Goal: Use online tool/utility: Utilize a website feature to perform a specific function

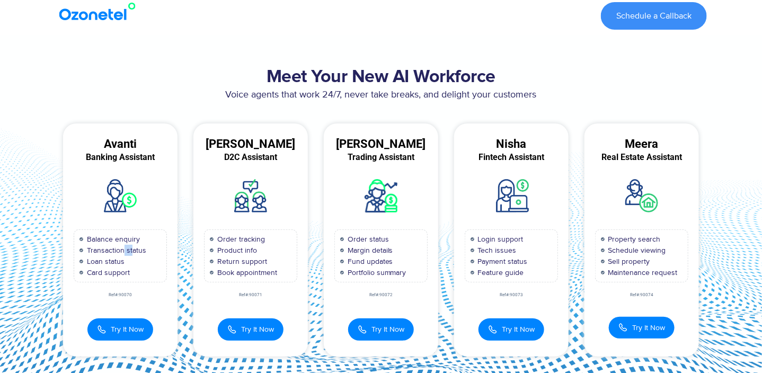
drag, startPoint x: 133, startPoint y: 254, endPoint x: 121, endPoint y: 254, distance: 11.7
click at [121, 254] on span "Transaction status" at bounding box center [115, 250] width 62 height 11
click at [196, 246] on div "Order tracking Product info Return support Book appointment" at bounding box center [251, 256] width 115 height 53
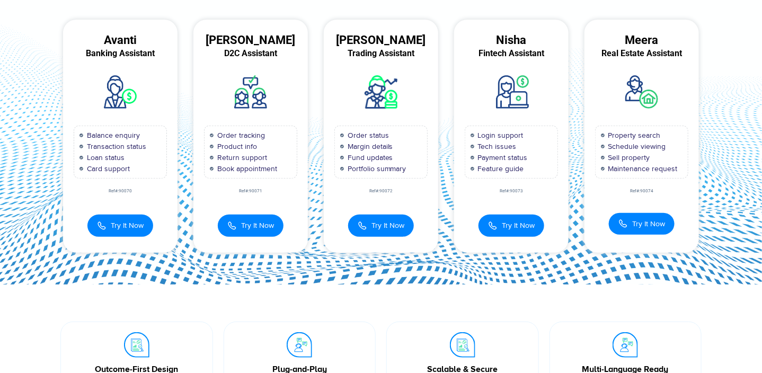
scroll to position [109, 0]
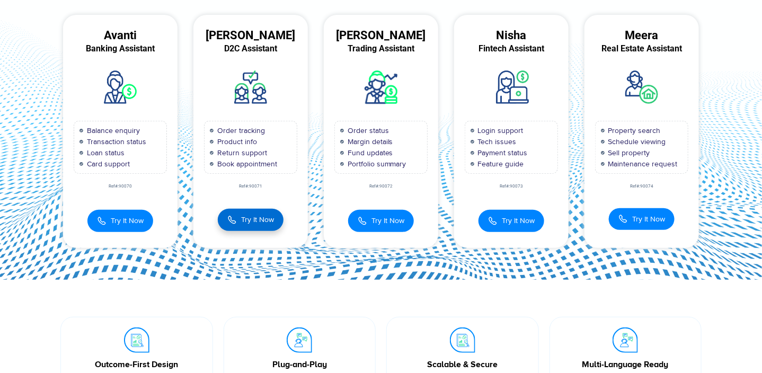
click at [233, 212] on button "Try It Now" at bounding box center [251, 220] width 66 height 22
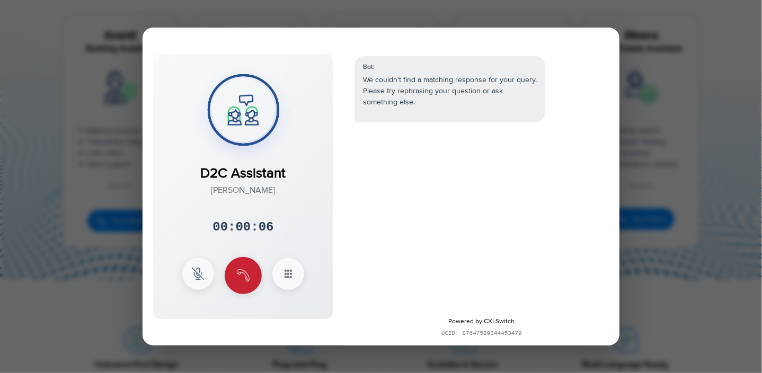
click at [245, 276] on img at bounding box center [243, 275] width 13 height 13
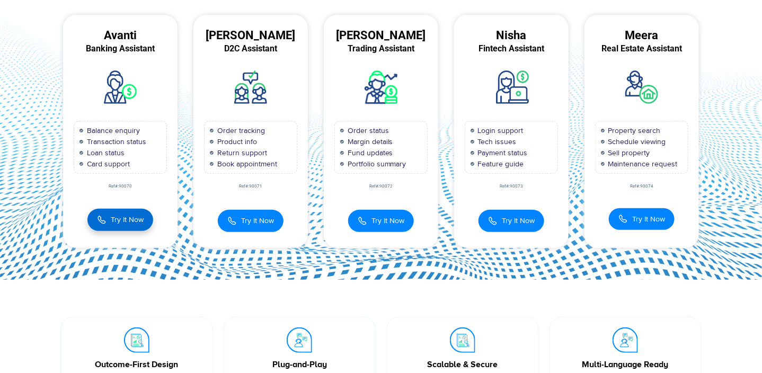
click at [134, 227] on button "Try It Now" at bounding box center [120, 220] width 66 height 22
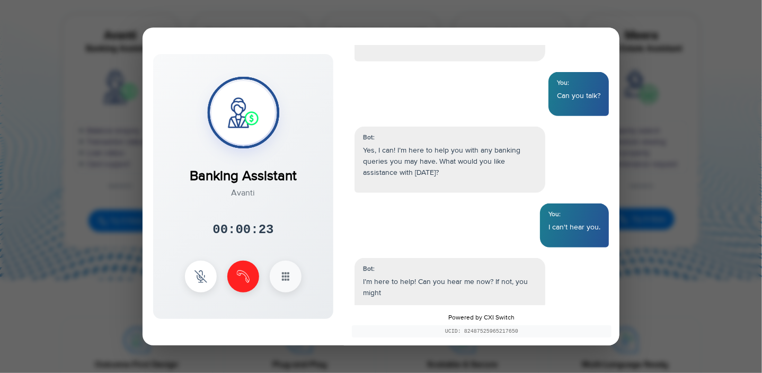
scroll to position [204, 0]
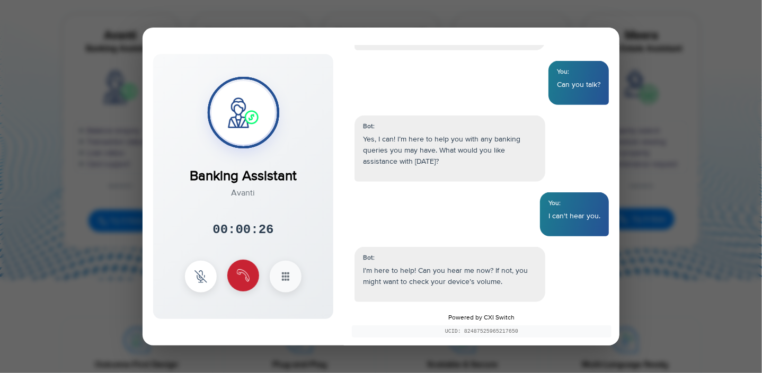
click at [249, 273] on img at bounding box center [243, 275] width 13 height 13
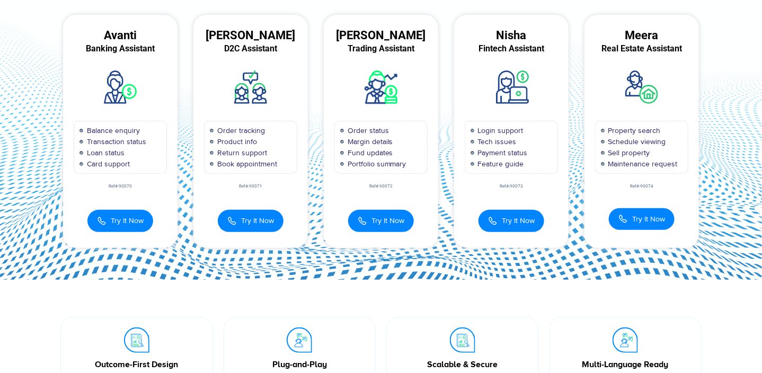
scroll to position [258, 0]
click at [646, 216] on span "Try It Now" at bounding box center [649, 218] width 33 height 11
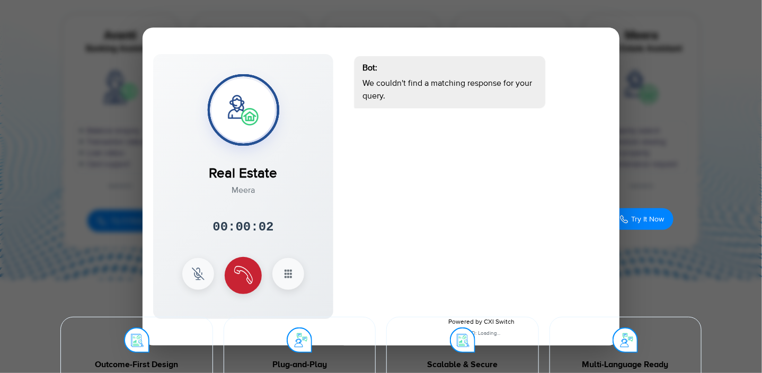
click at [239, 268] on img at bounding box center [243, 275] width 19 height 19
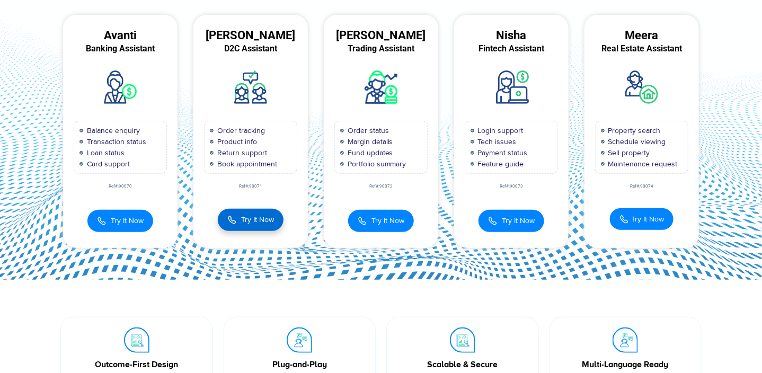
click at [230, 215] on img at bounding box center [232, 220] width 10 height 12
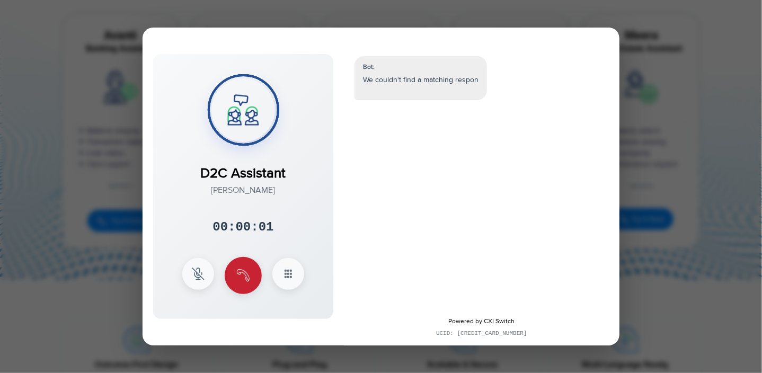
click at [243, 268] on button at bounding box center [243, 275] width 37 height 37
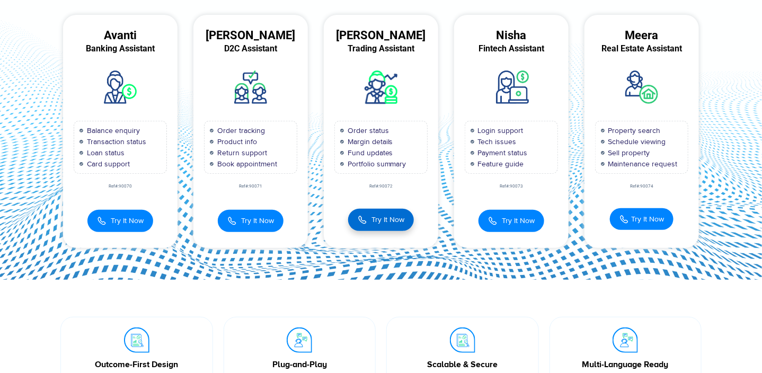
click at [394, 228] on button "Try It Now" at bounding box center [381, 220] width 66 height 22
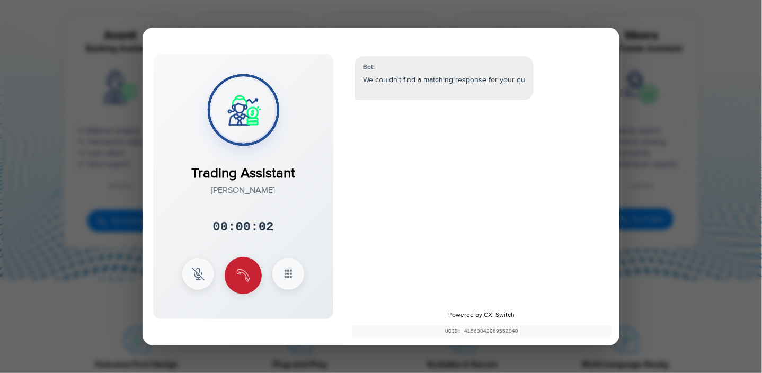
click at [248, 281] on img at bounding box center [243, 275] width 13 height 13
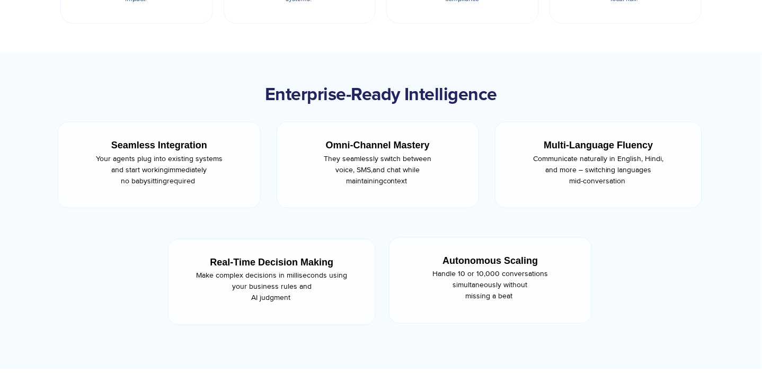
scroll to position [512, 0]
